Goal: Information Seeking & Learning: Learn about a topic

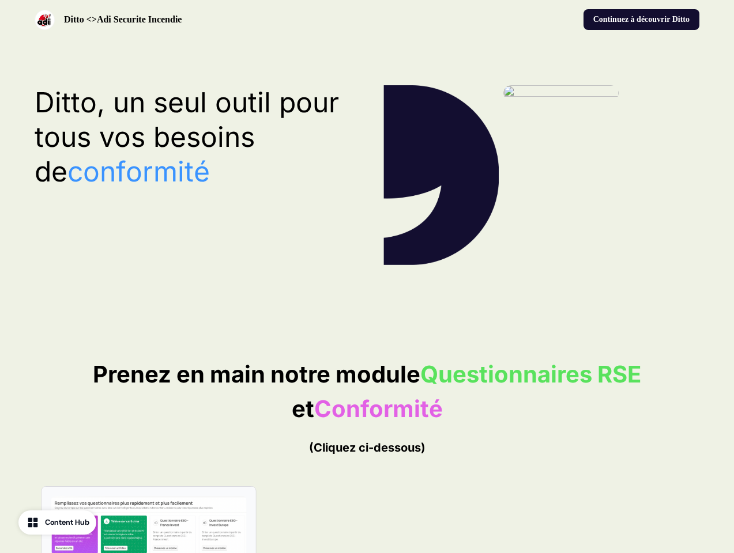
click at [367, 20] on div "Ditto <>Adi Securite Incendie Continuez à découvrir Ditto" at bounding box center [367, 19] width 734 height 39
click at [198, 20] on div "Ditto <>Adi Securite Incendie" at bounding box center [199, 20] width 328 height 20
click at [536, 20] on div "Continuez à découvrir Ditto" at bounding box center [536, 19] width 328 height 21
click at [640, 20] on button "Continuez à découvrir Ditto" at bounding box center [641, 19] width 116 height 21
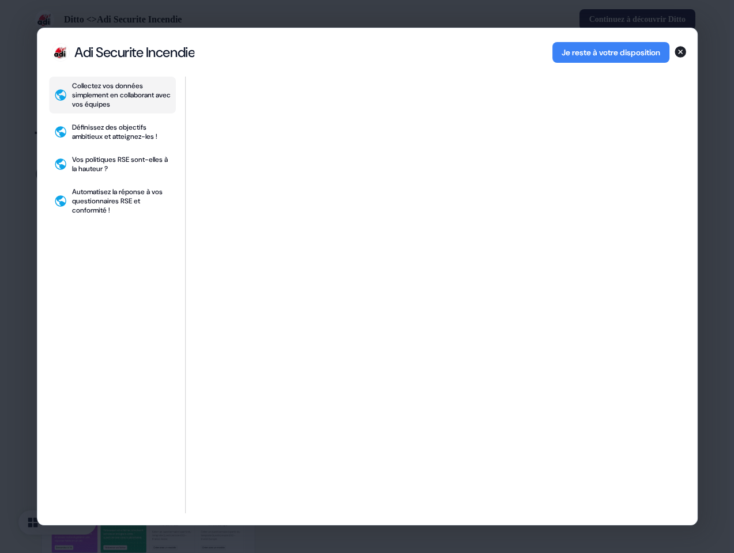
click at [193, 137] on div "Collectez vos données simplement en collaborant avec vos équipes Définissez des…" at bounding box center [367, 301] width 660 height 449
click at [367, 517] on div "Collectez vos données simplement en collaborant avec vos équipes Définissez des…" at bounding box center [368, 301] width 663 height 449
